Goal: Task Accomplishment & Management: Complete application form

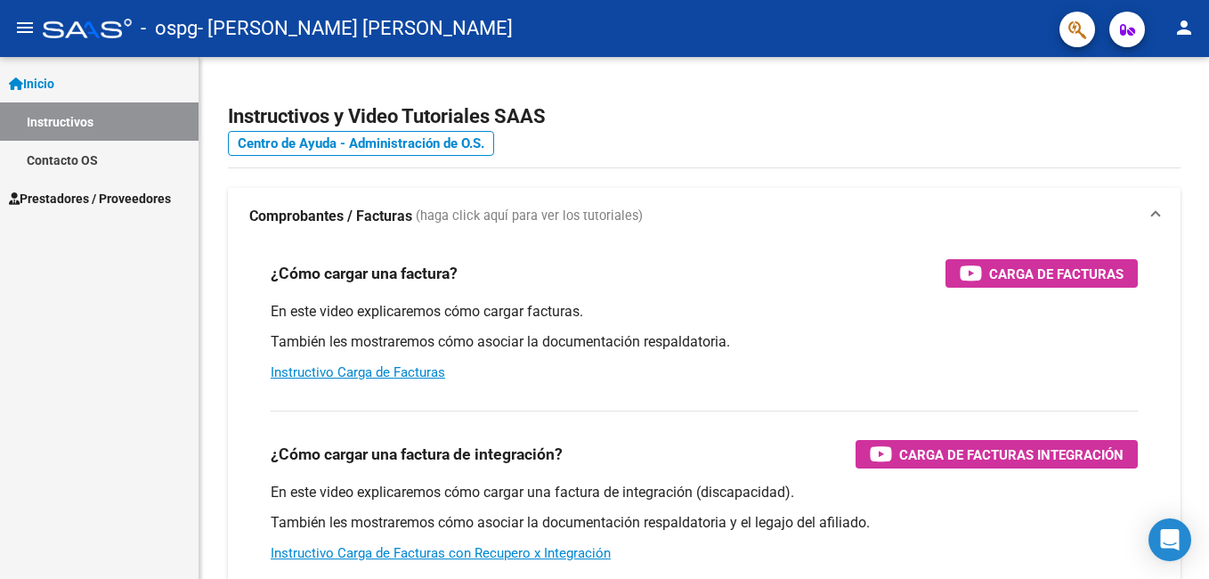
click at [90, 187] on link "Prestadores / Proveedores" at bounding box center [99, 198] width 199 height 38
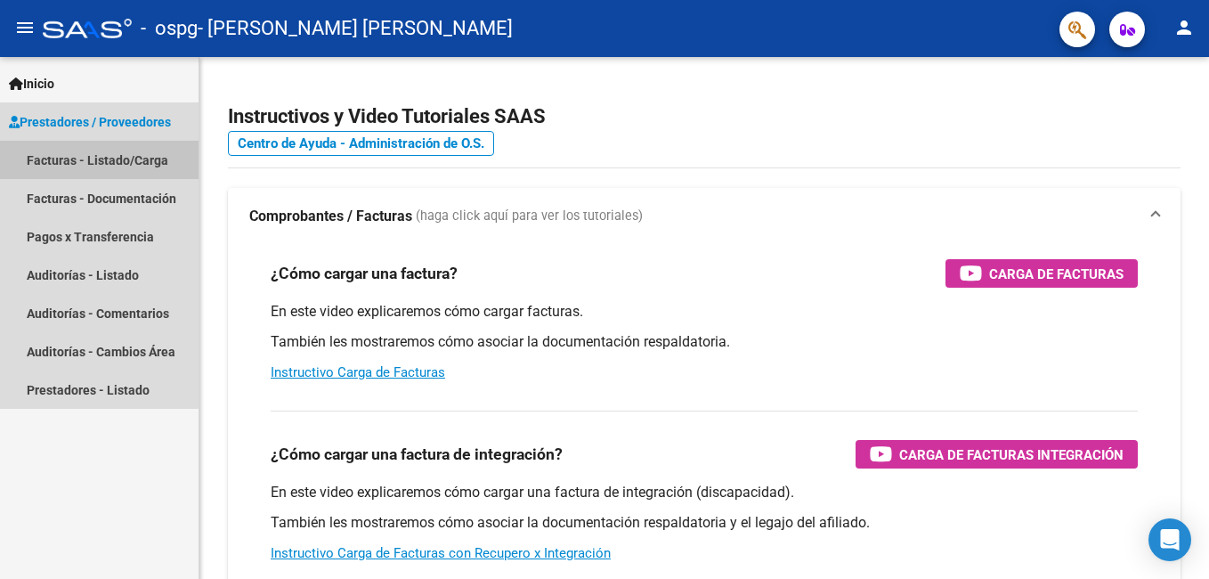
click at [80, 154] on link "Facturas - Listado/Carga" at bounding box center [99, 160] width 199 height 38
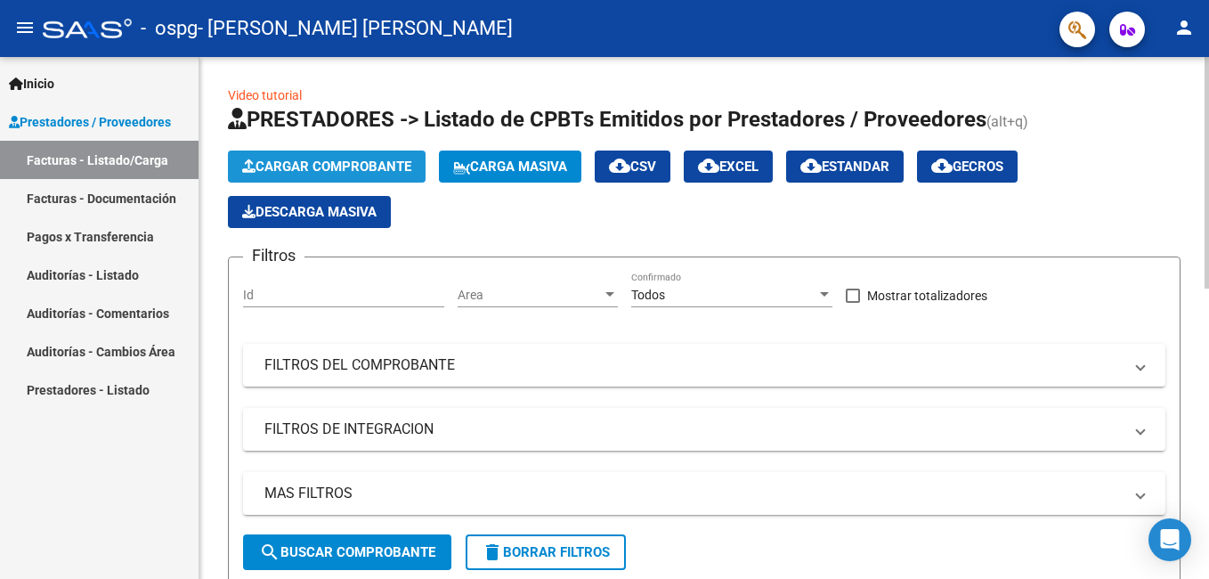
click at [346, 163] on span "Cargar Comprobante" at bounding box center [326, 167] width 169 height 16
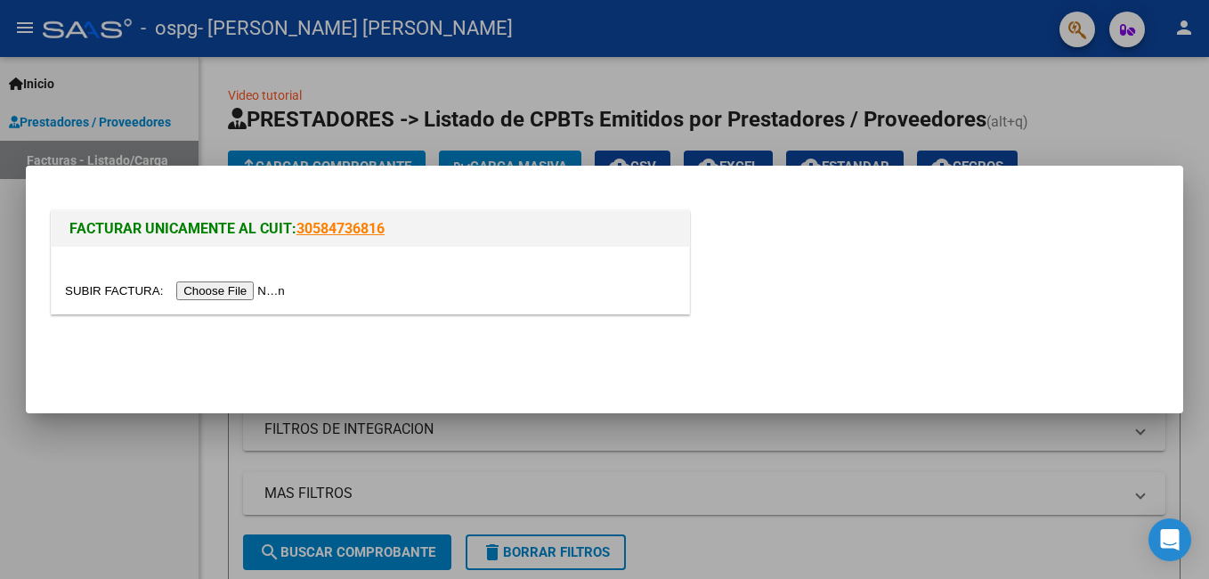
click at [213, 293] on input "file" at bounding box center [177, 290] width 225 height 19
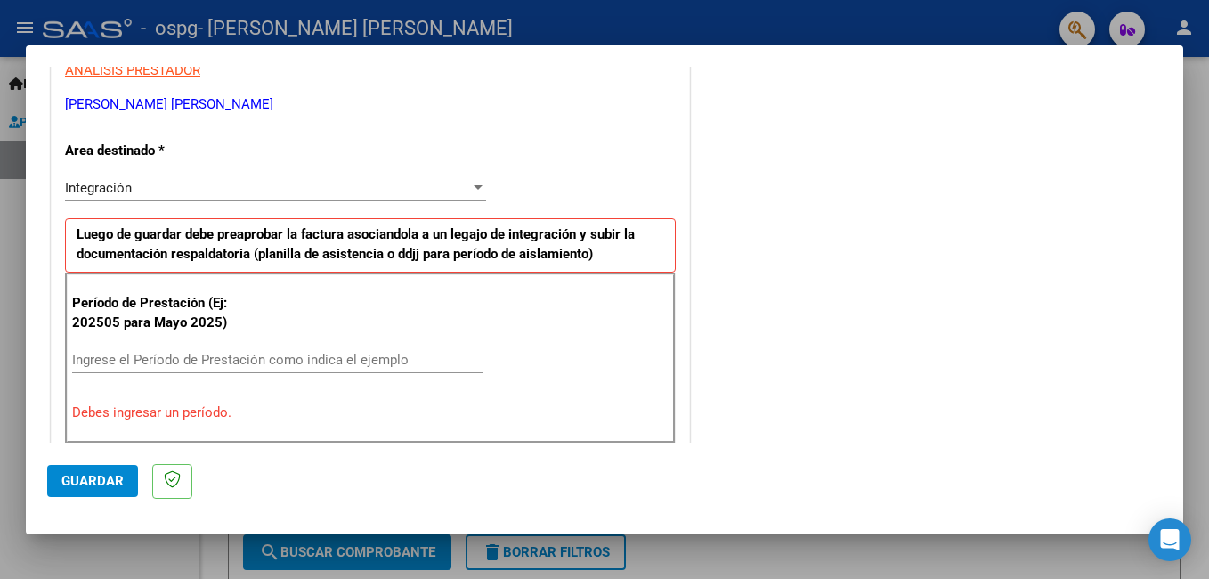
scroll to position [356, 0]
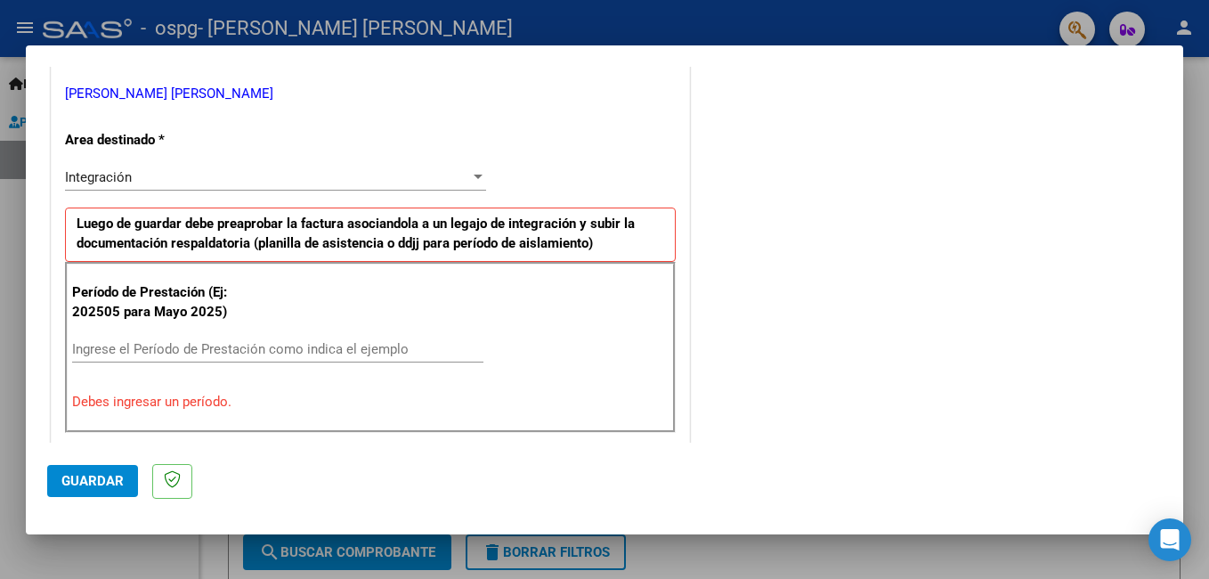
click at [167, 355] on input "Ingrese el Período de Prestación como indica el ejemplo" at bounding box center [277, 349] width 411 height 16
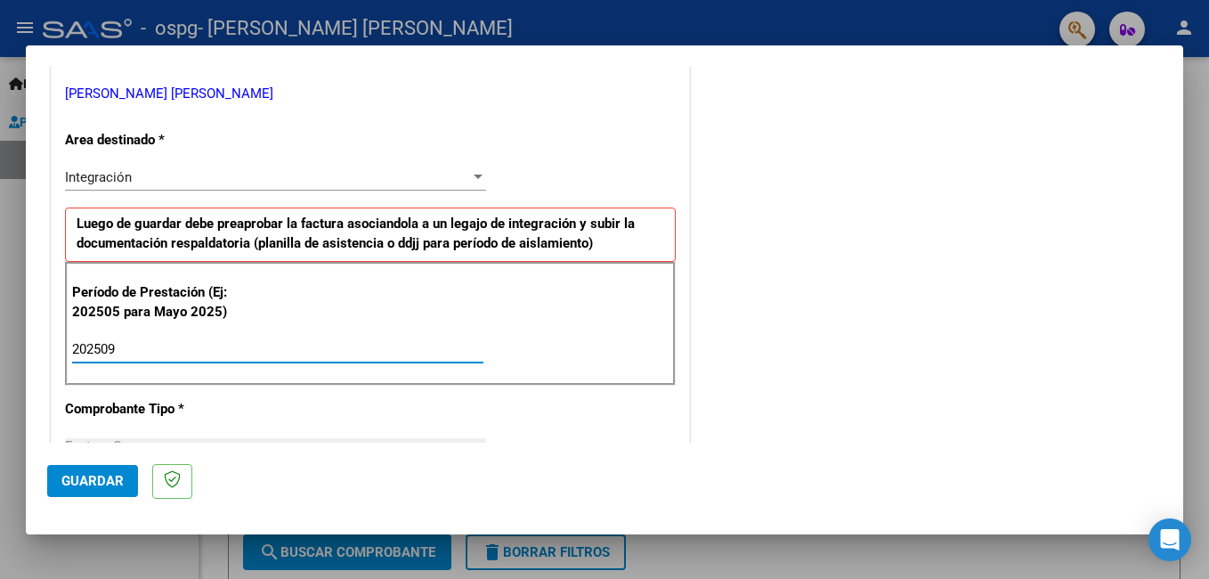
type input "202509"
click at [222, 400] on p "Comprobante Tipo *" at bounding box center [156, 409] width 183 height 20
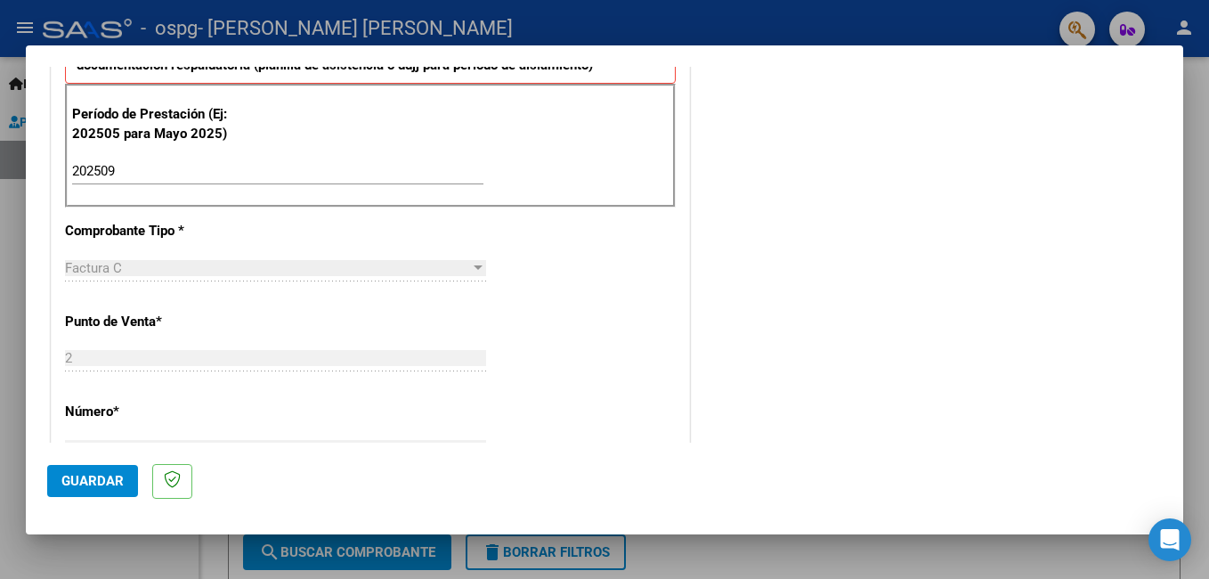
scroll to position [712, 0]
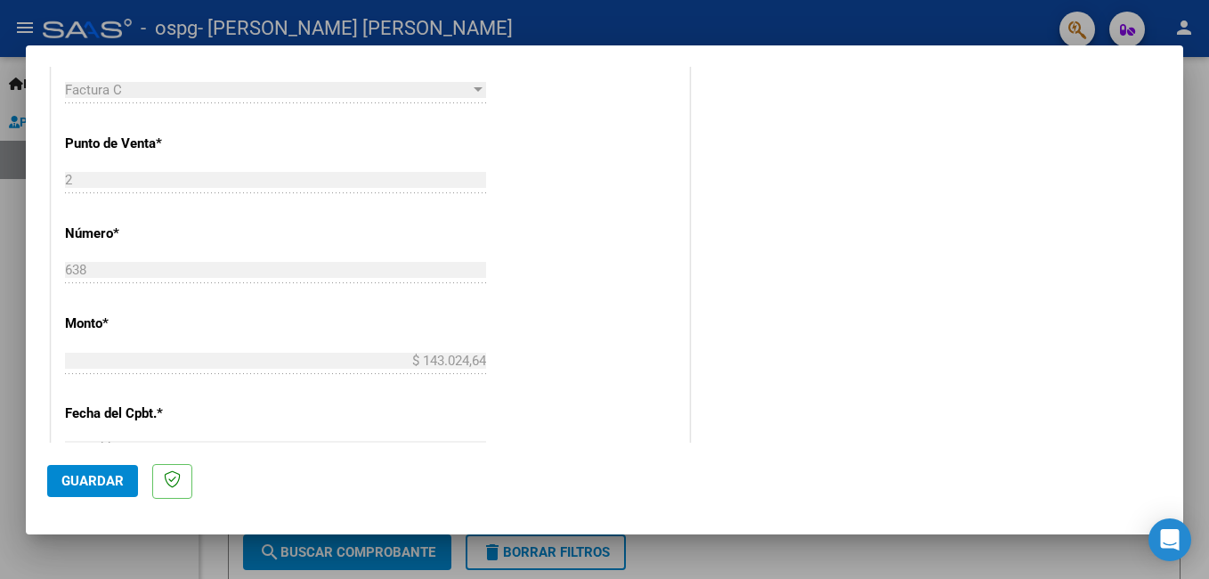
click at [531, 315] on div "CUIT * 27-32265164-9 Ingresar CUIT ANALISIS PRESTADOR [PERSON_NAME] [PERSON_NAM…" at bounding box center [371, 247] width 638 height 1340
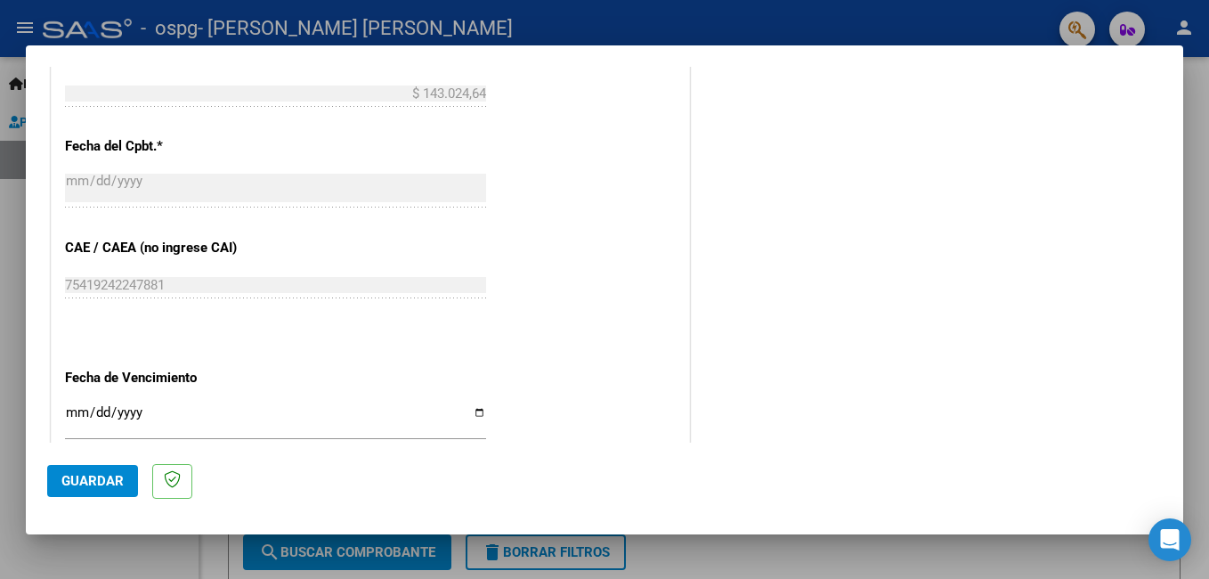
scroll to position [1069, 0]
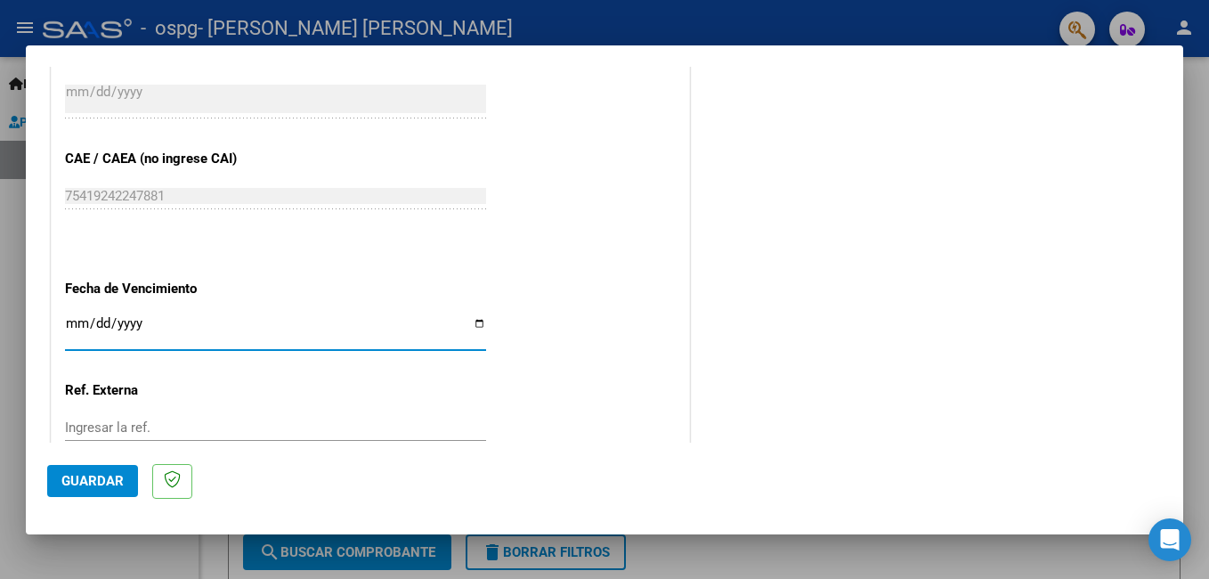
click at [479, 317] on input "Ingresar la fecha" at bounding box center [275, 330] width 421 height 28
type input "[DATE]"
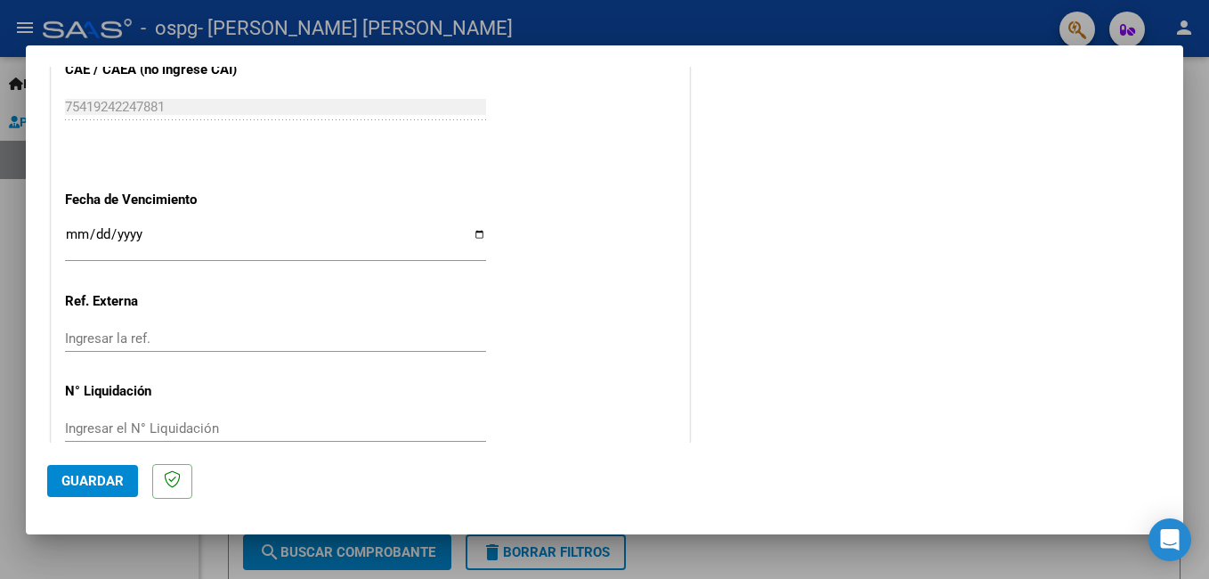
scroll to position [1191, 0]
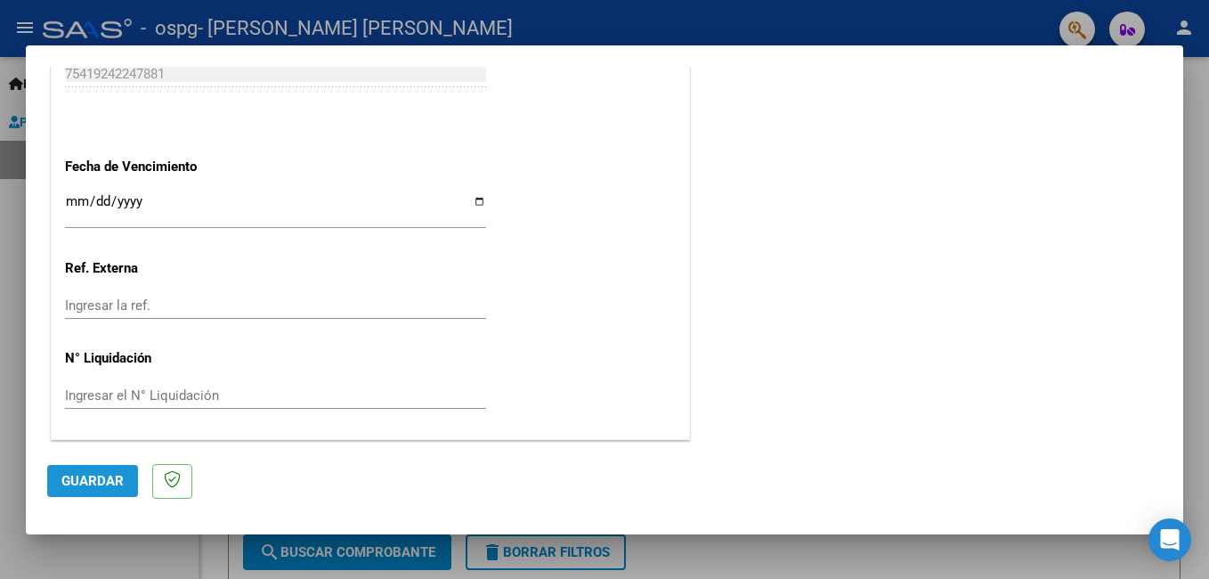
click at [121, 486] on span "Guardar" at bounding box center [92, 481] width 62 height 16
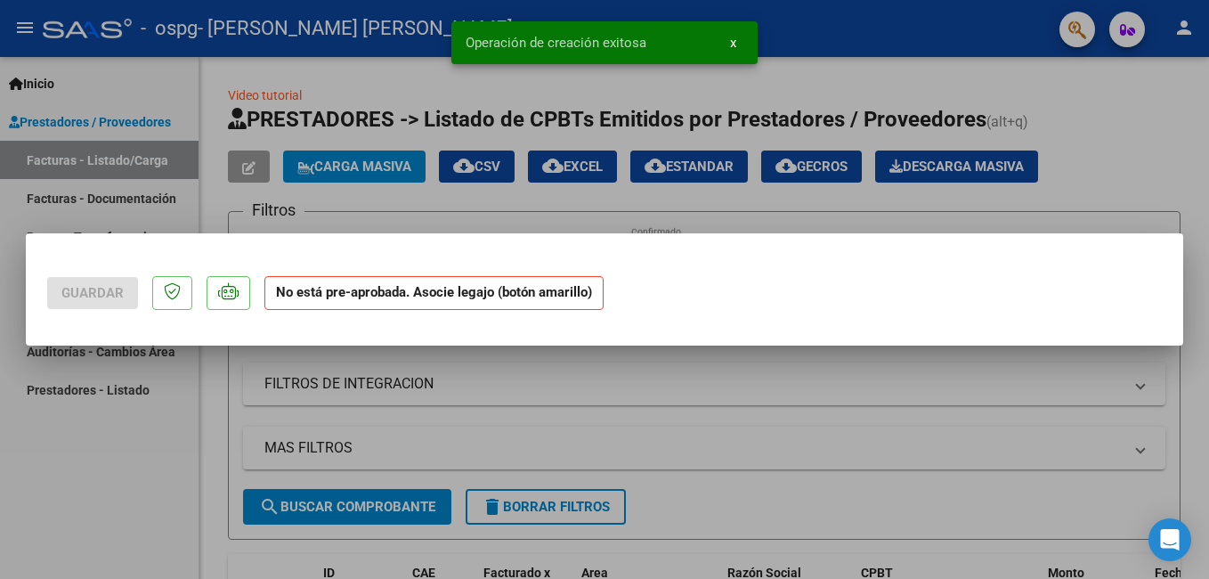
scroll to position [0, 0]
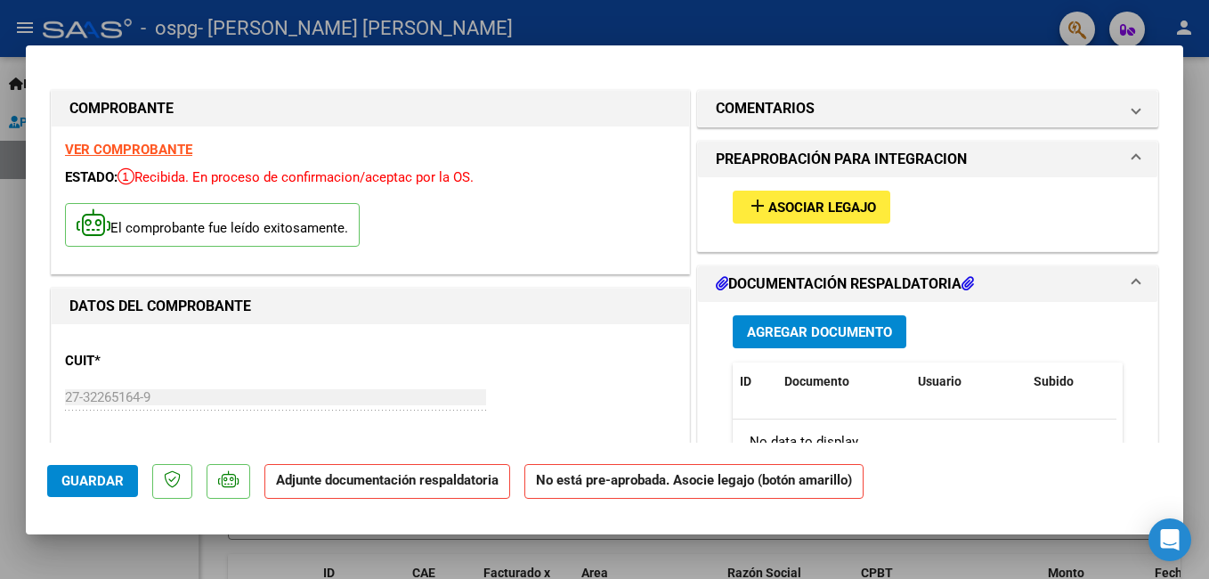
click at [785, 210] on span "Asociar Legajo" at bounding box center [823, 207] width 108 height 16
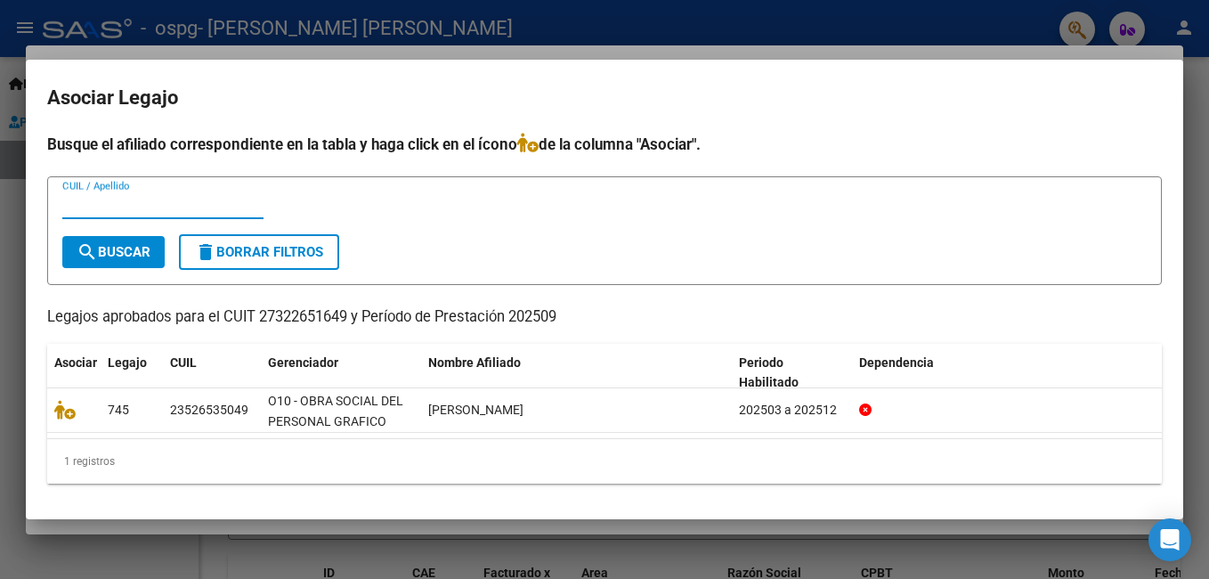
click at [403, 229] on div "CUIL / Apellido" at bounding box center [604, 213] width 1085 height 44
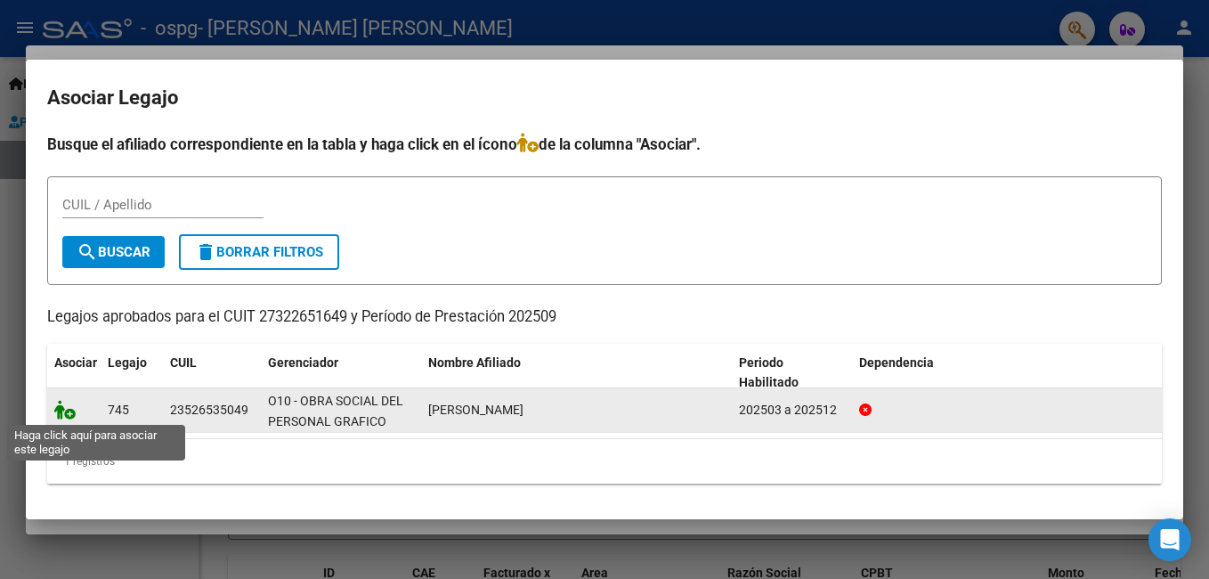
click at [64, 404] on icon at bounding box center [64, 410] width 21 height 20
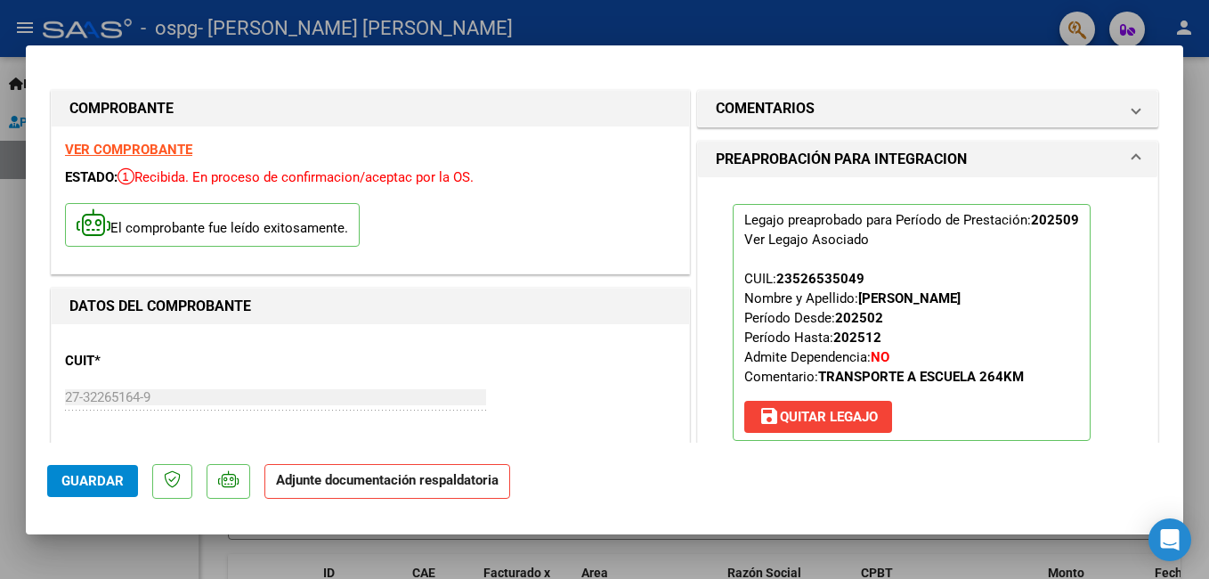
click at [635, 386] on div "CUIT * 27-32265164-9 Ingresar CUIT ANALISIS PRESTADOR [PERSON_NAME] [PERSON_NAM…" at bounding box center [370, 416] width 611 height 157
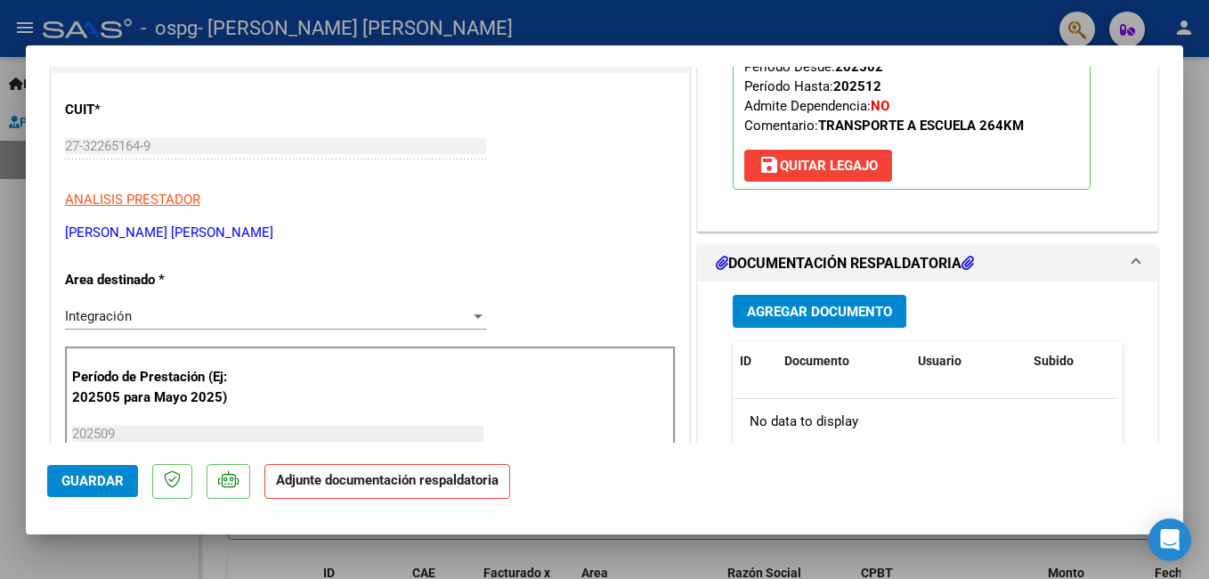
scroll to position [267, 0]
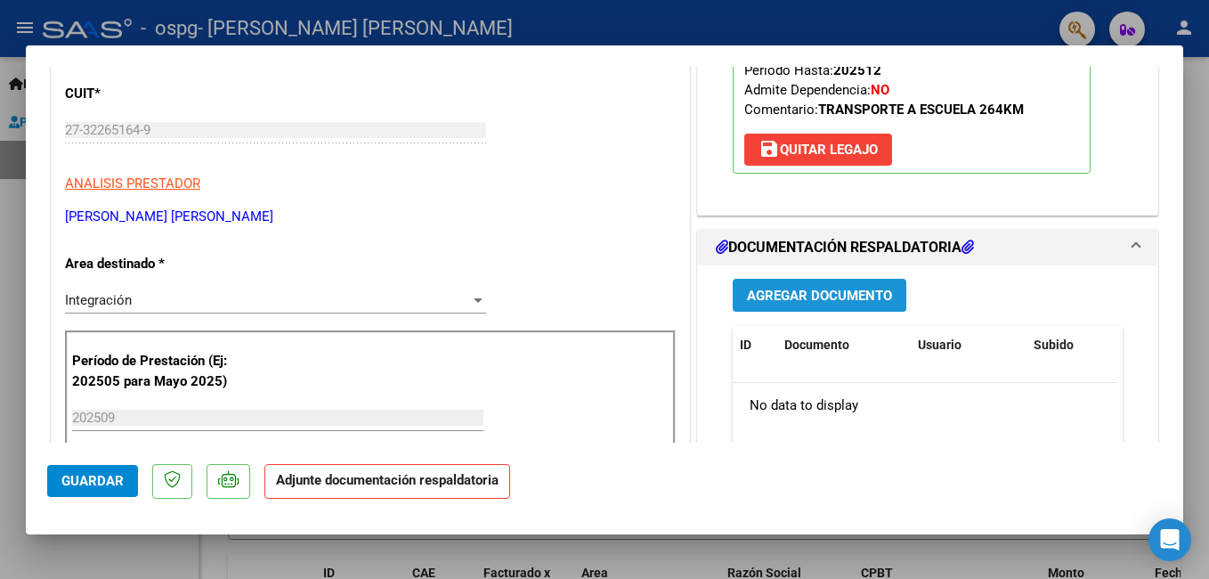
click at [771, 291] on span "Agregar Documento" at bounding box center [819, 296] width 145 height 16
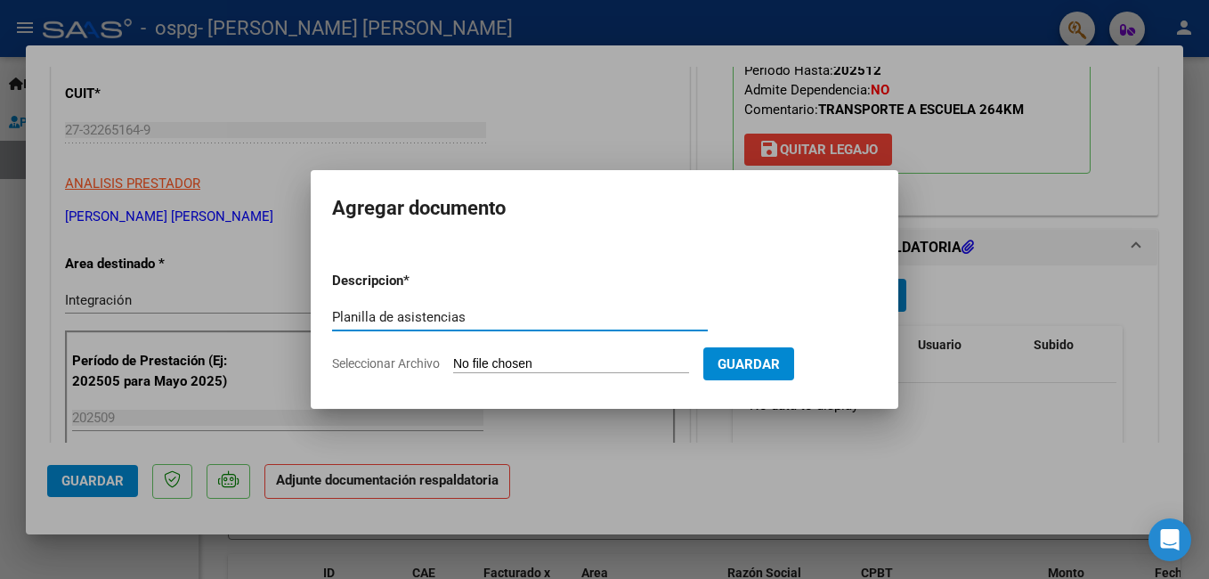
type input "Planilla de asistencias"
click at [548, 358] on input "Seleccionar Archivo" at bounding box center [571, 364] width 236 height 17
type input "C:\fakepath\Planilla de asistencias.pdf"
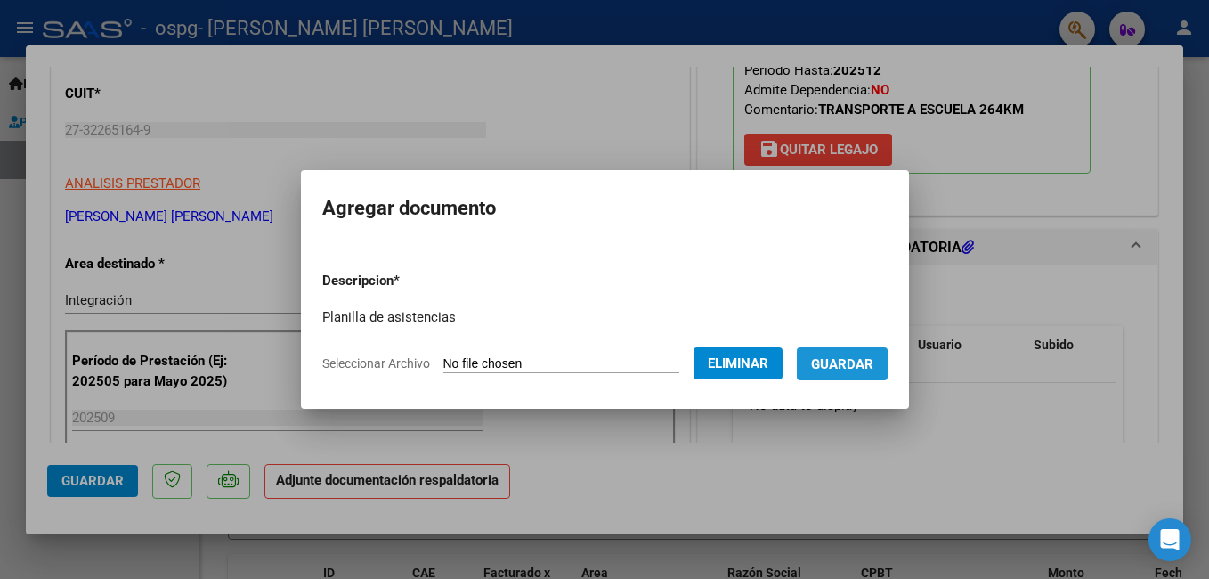
click at [828, 367] on span "Guardar" at bounding box center [842, 364] width 62 height 16
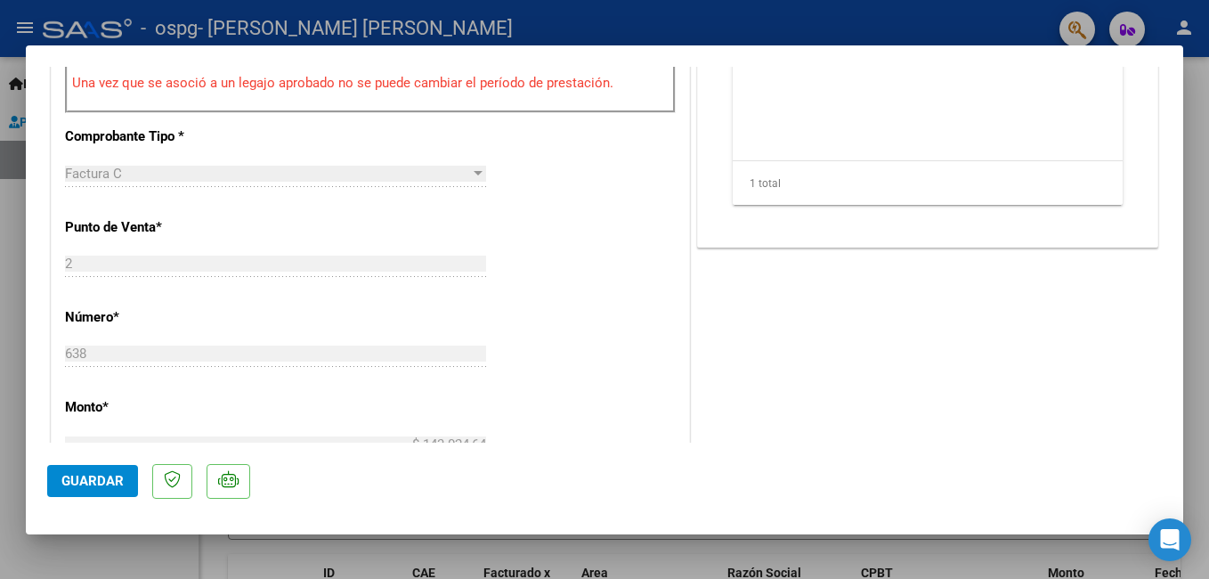
scroll to position [712, 0]
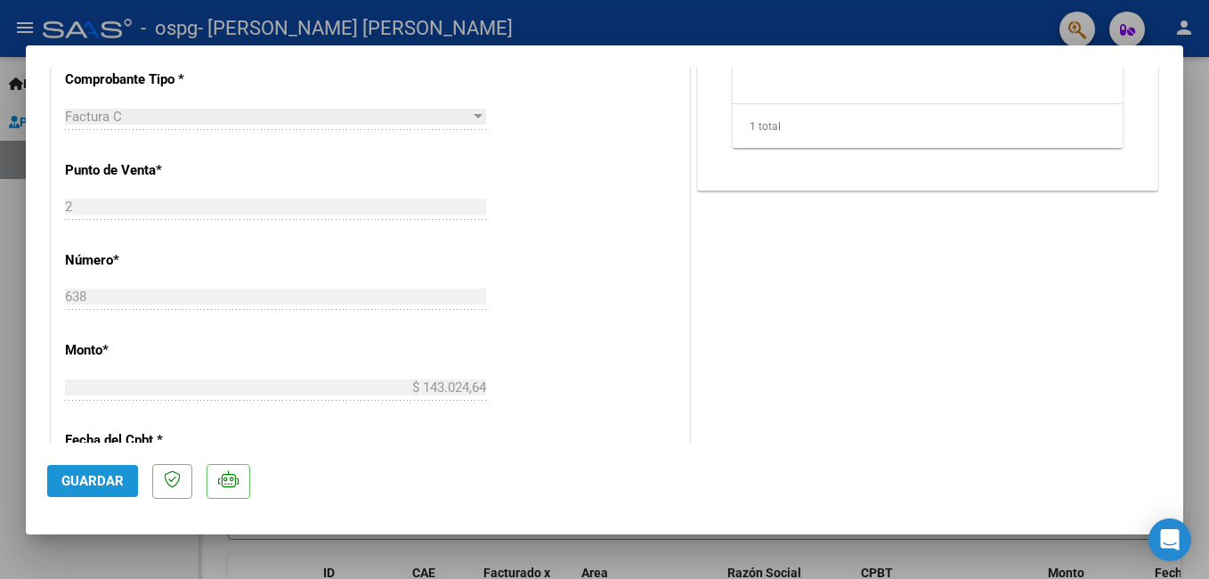
click at [79, 476] on span "Guardar" at bounding box center [92, 481] width 62 height 16
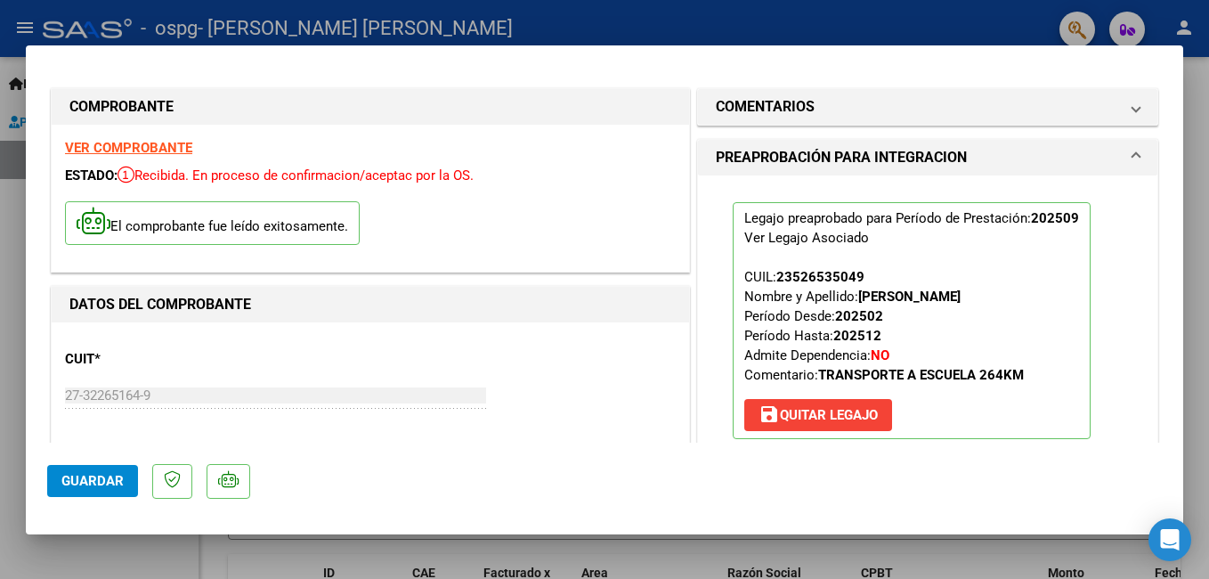
scroll to position [0, 0]
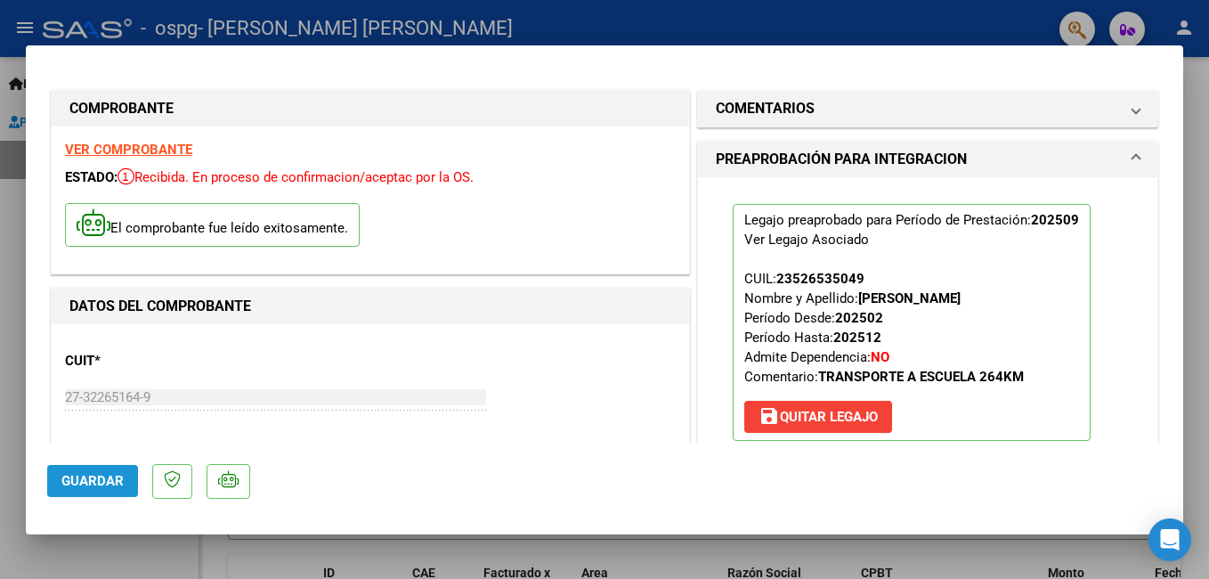
click at [100, 486] on span "Guardar" at bounding box center [92, 481] width 62 height 16
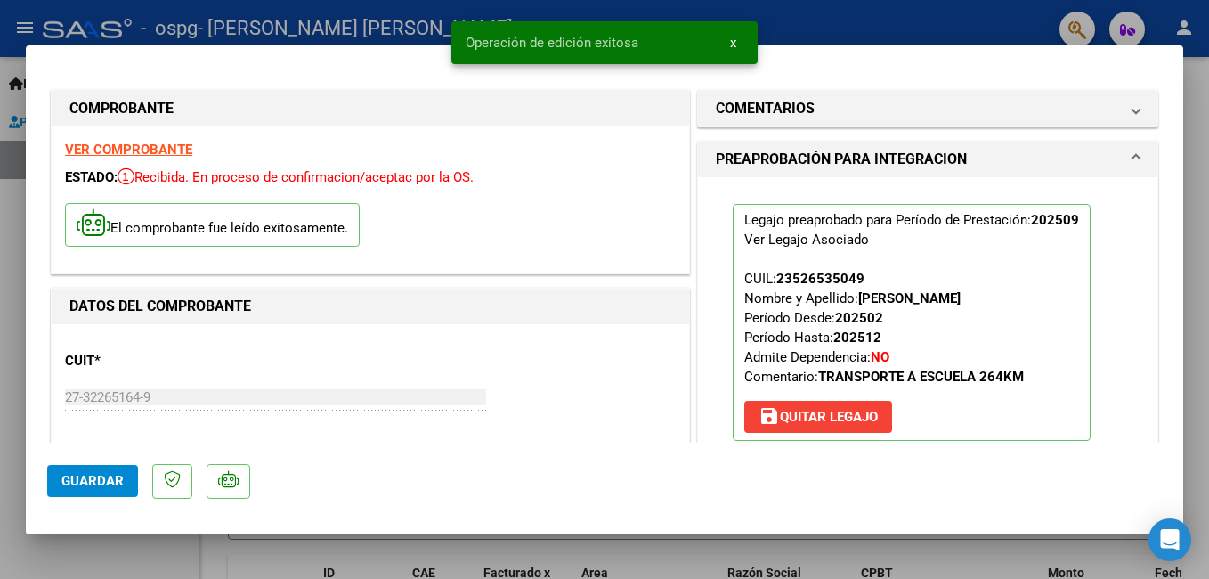
click at [730, 44] on span "x" at bounding box center [733, 43] width 6 height 16
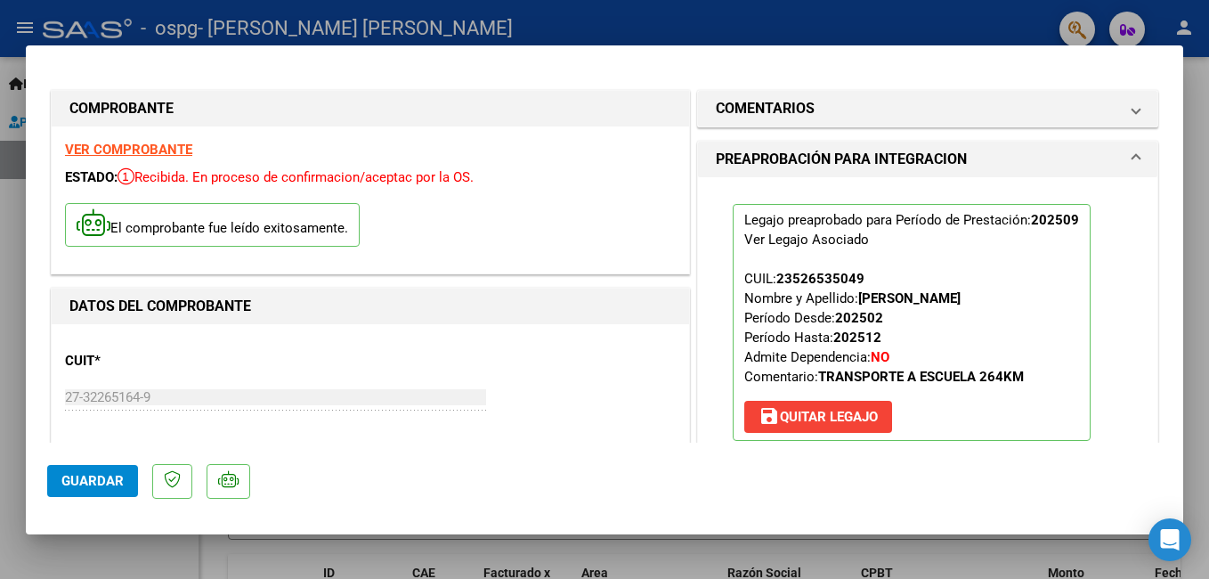
click at [565, 38] on div at bounding box center [604, 289] width 1209 height 579
type input "$ 0,00"
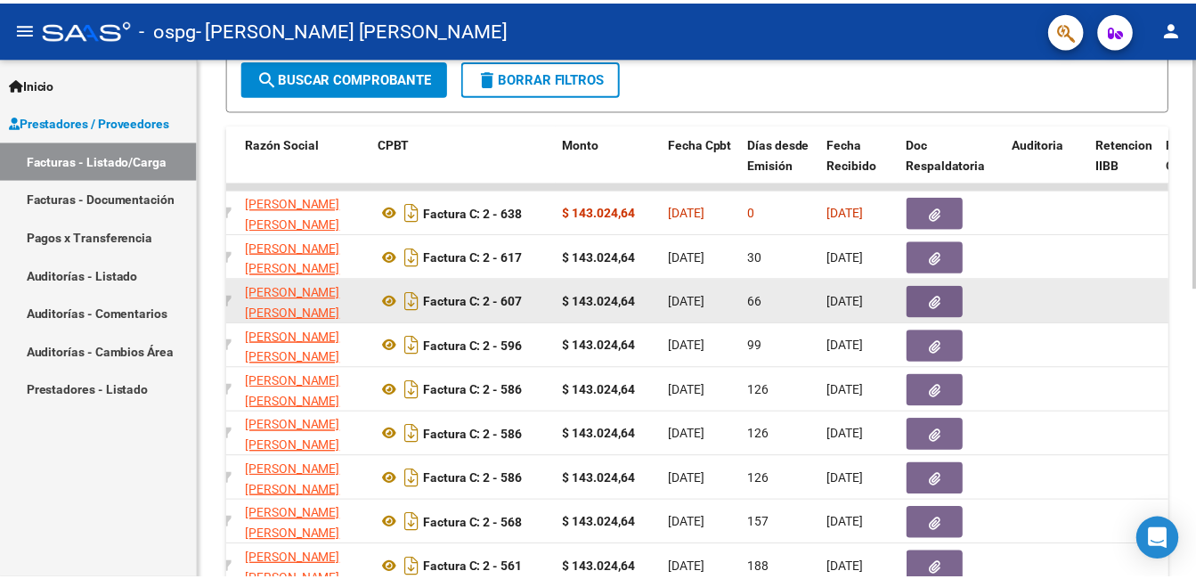
scroll to position [29, 0]
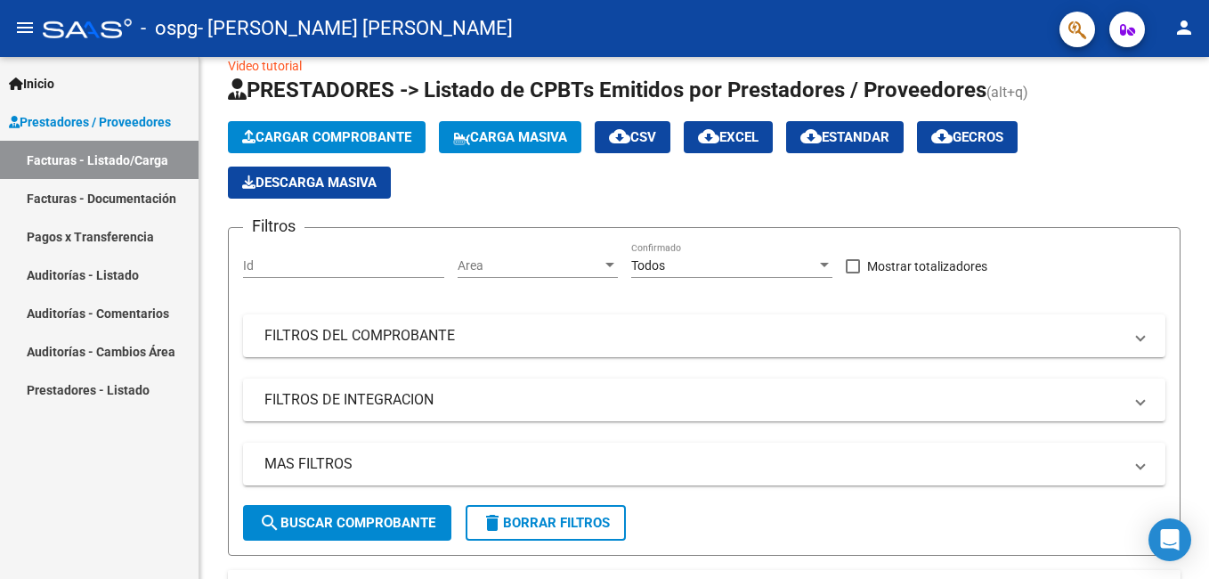
click at [1194, 26] on mat-icon "person" at bounding box center [1184, 27] width 21 height 21
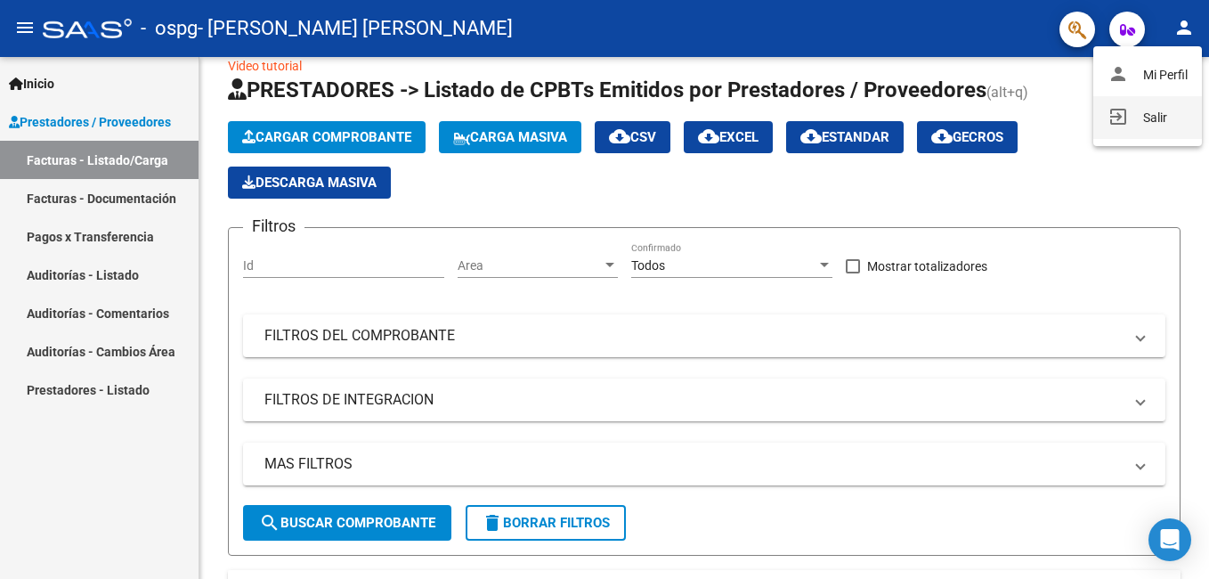
click at [1151, 112] on button "exit_to_app Salir" at bounding box center [1148, 117] width 109 height 43
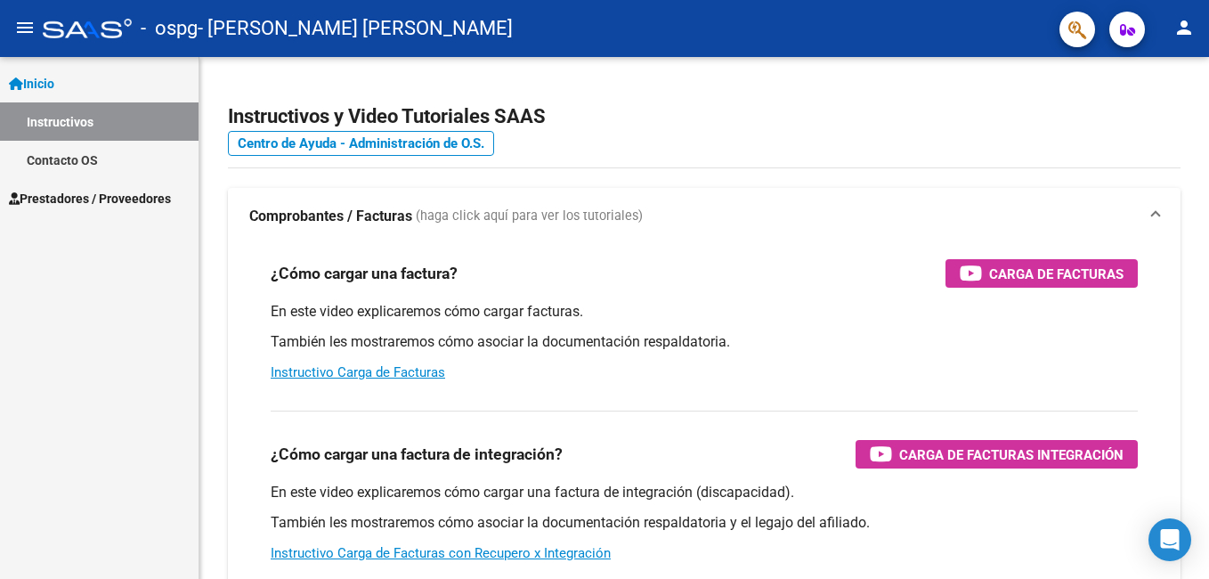
click at [1180, 20] on mat-icon "person" at bounding box center [1184, 27] width 21 height 21
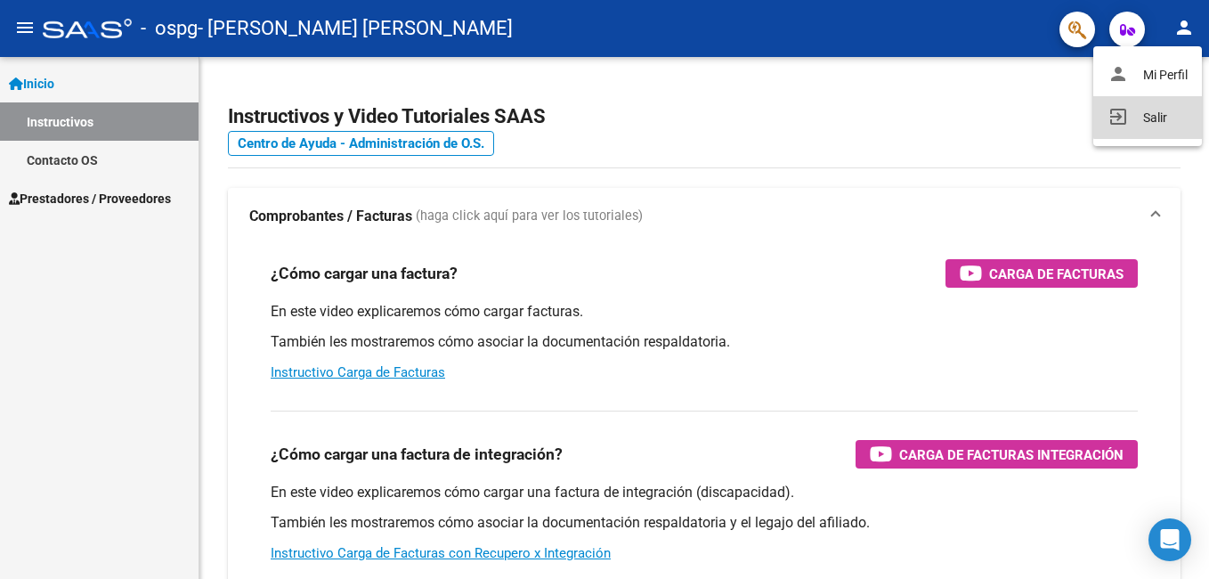
click at [1150, 117] on button "exit_to_app Salir" at bounding box center [1148, 117] width 109 height 43
